Goal: Obtain resource: Download file/media

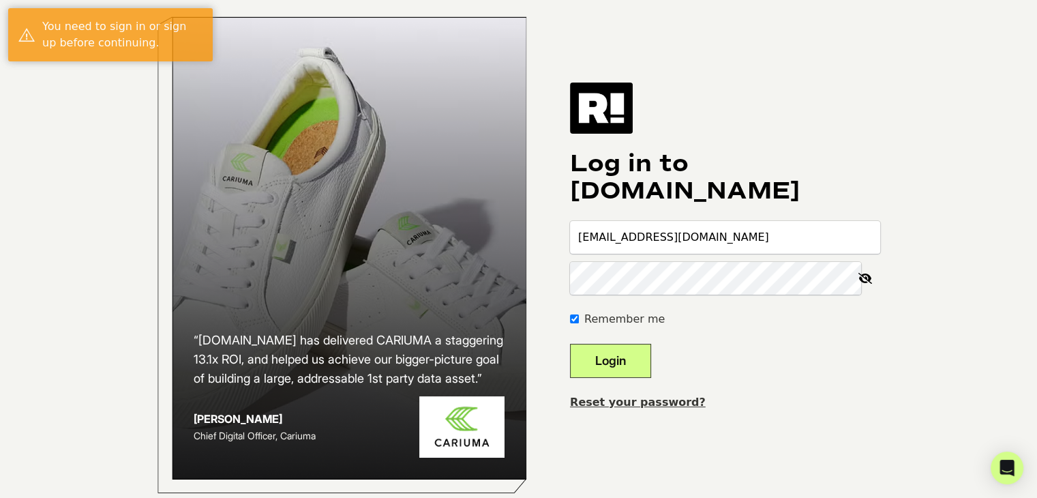
click at [635, 378] on button "Login" at bounding box center [610, 361] width 81 height 34
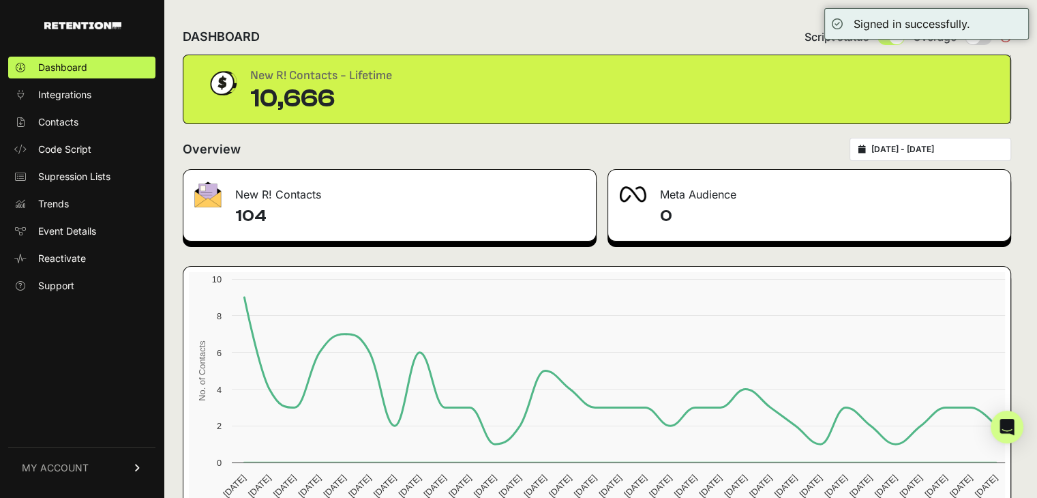
click at [297, 104] on div "10,666" at bounding box center [321, 98] width 142 height 27
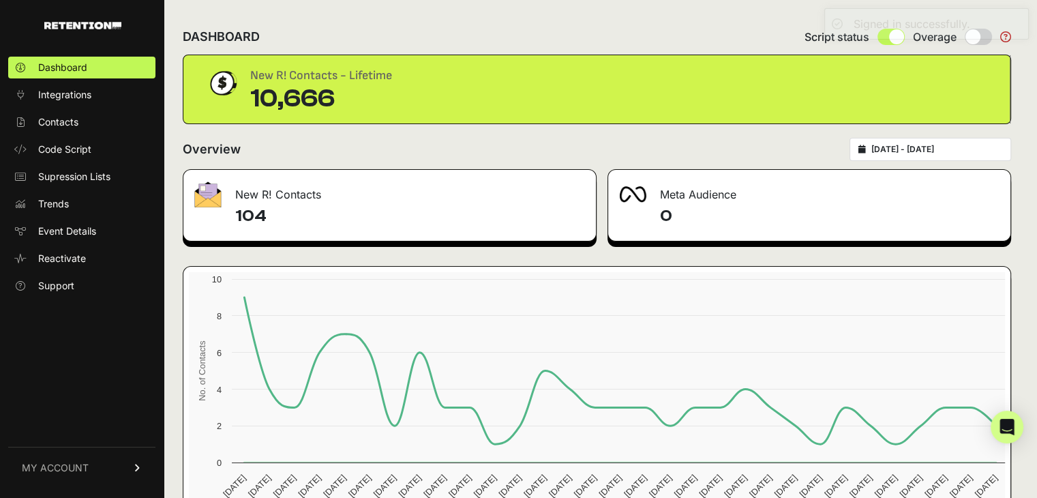
click at [410, 93] on div "New R! Contacts - Lifetime 10,666" at bounding box center [596, 89] width 783 height 46
click at [297, 104] on div "10,666" at bounding box center [321, 98] width 142 height 27
click at [630, 83] on div "New R! Contacts - Lifetime 10,666" at bounding box center [596, 89] width 783 height 46
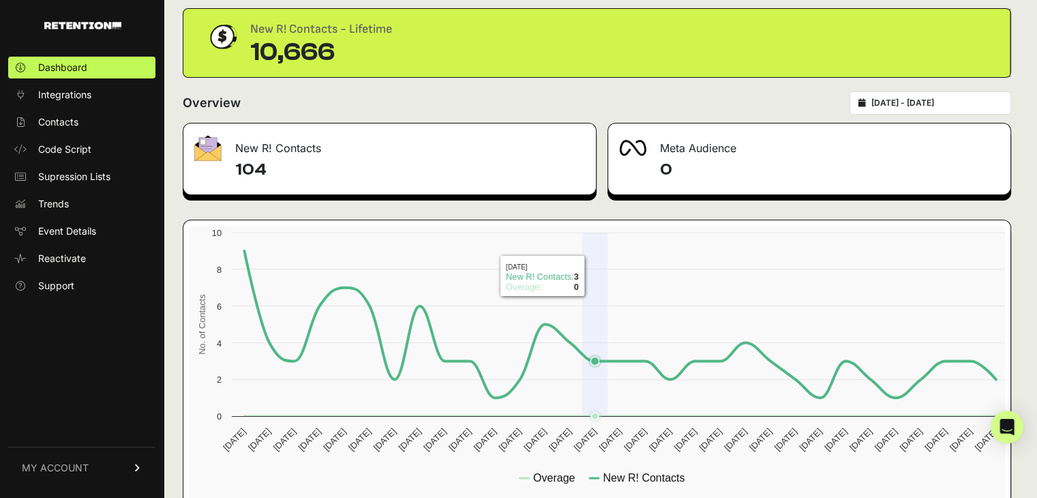
scroll to position [71, 0]
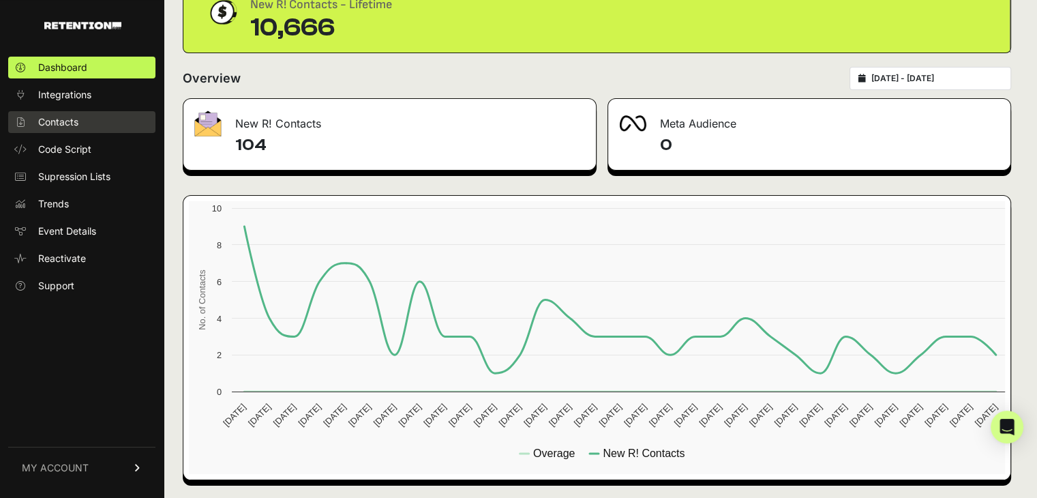
click at [60, 127] on span "Contacts" at bounding box center [58, 122] width 40 height 14
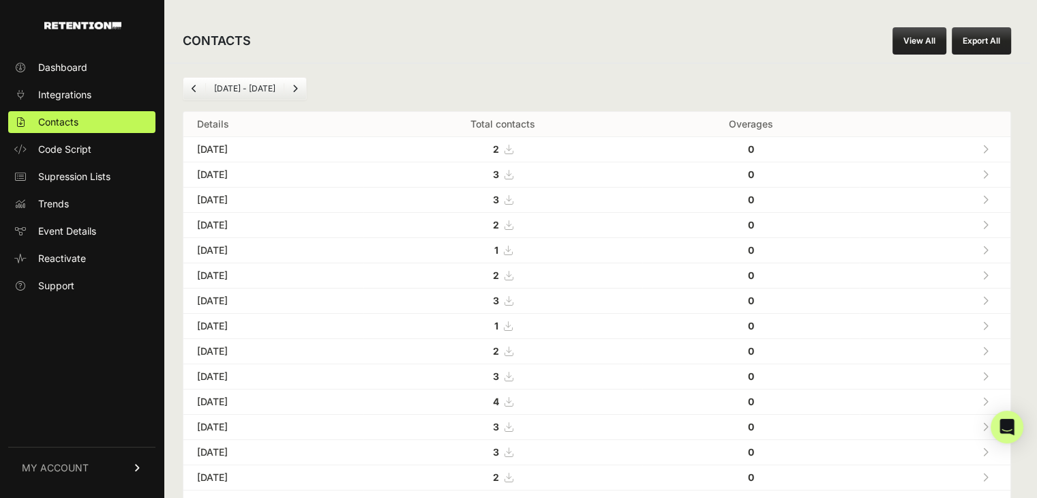
click at [923, 39] on link "View All" at bounding box center [919, 40] width 54 height 27
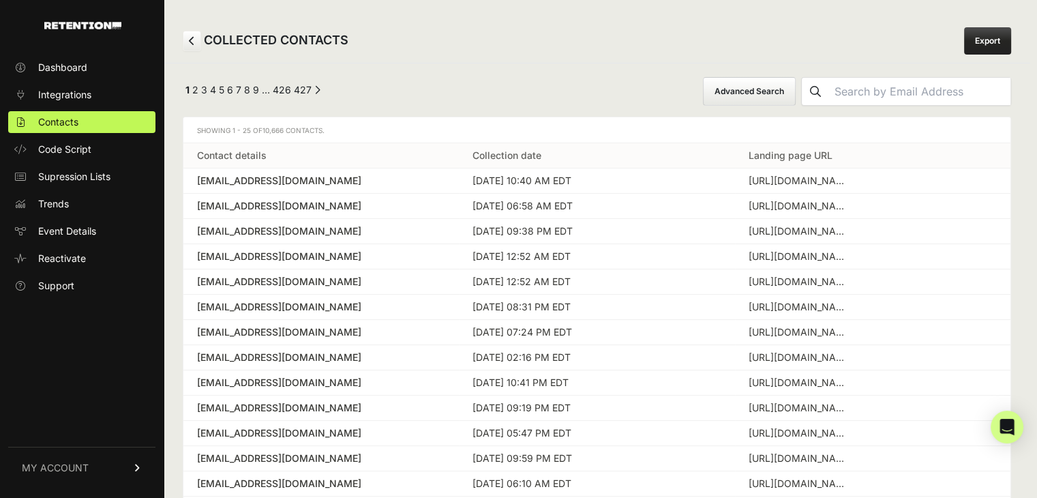
click at [997, 47] on link "Export" at bounding box center [987, 40] width 47 height 27
